Goal: Information Seeking & Learning: Get advice/opinions

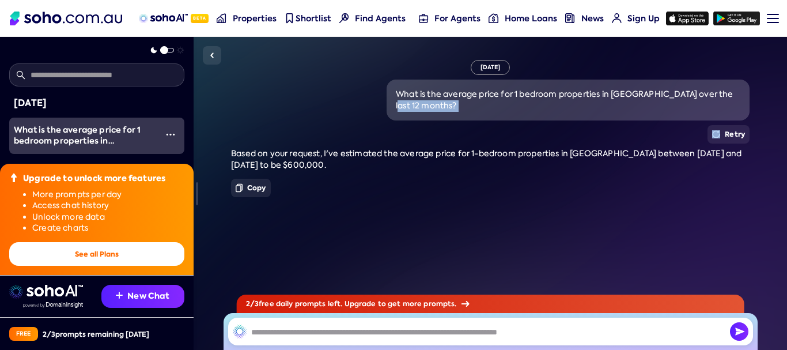
drag, startPoint x: 783, startPoint y: 96, endPoint x: 759, endPoint y: 126, distance: 38.5
click at [759, 126] on div "[DATE] What is the average price for 1 bedroom properties in [GEOGRAPHIC_DATA] …" at bounding box center [490, 193] width 593 height 313
click at [714, 194] on div "Copy" at bounding box center [490, 188] width 519 height 18
click at [96, 255] on button "See all Plans" at bounding box center [96, 254] width 175 height 24
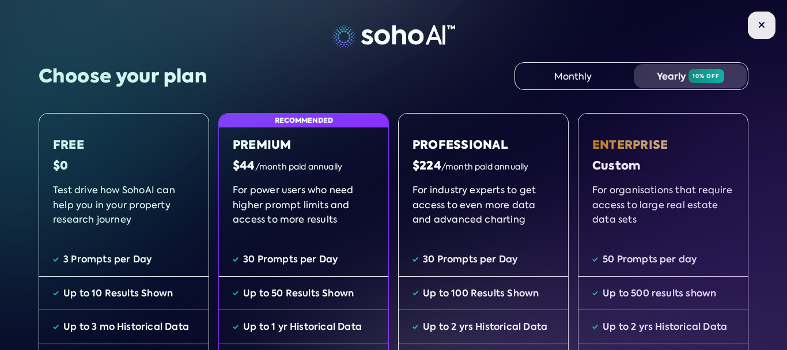
click at [758, 25] on img at bounding box center [761, 24] width 7 height 7
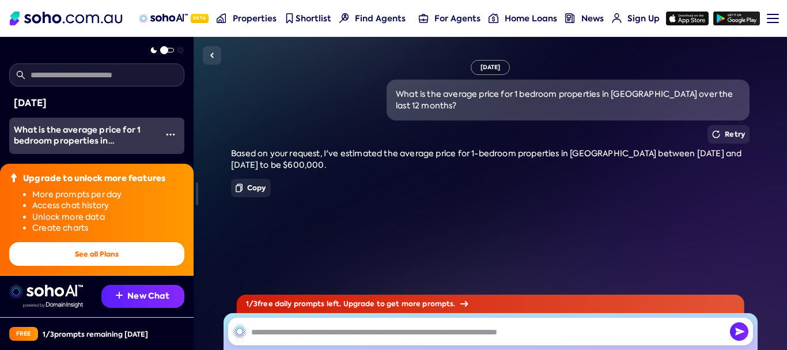
drag, startPoint x: 127, startPoint y: 13, endPoint x: 116, endPoint y: 11, distance: 11.8
click at [120, 12] on nav "Beta Properties Shortlist Find Agents For Agents Home Loans News Sign Up Sign u…" at bounding box center [393, 18] width 787 height 37
